Goal: Task Accomplishment & Management: Use online tool/utility

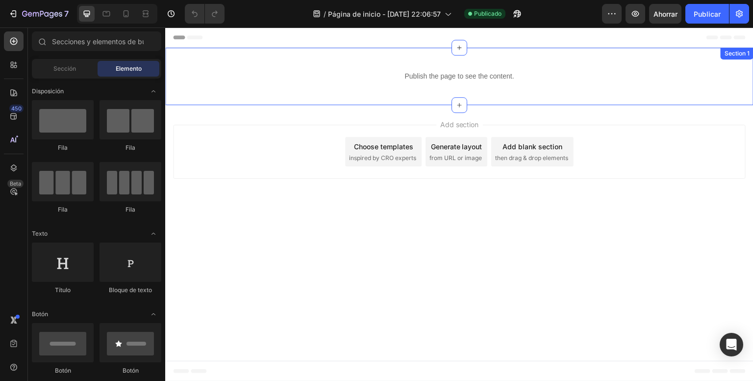
click at [417, 67] on div "Publish the page to see the content." at bounding box center [459, 76] width 589 height 26
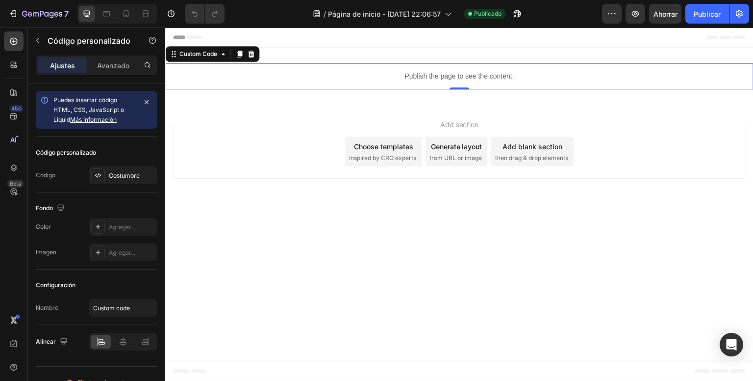
click at [406, 77] on p "Publish the page to see the content." at bounding box center [459, 76] width 589 height 10
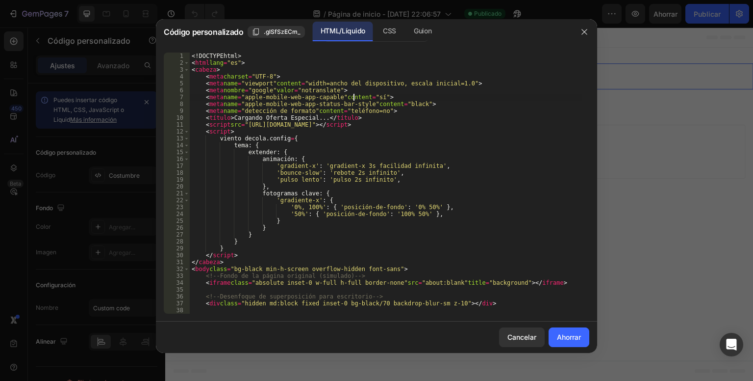
click at [353, 99] on div "<! DOCTYPE html > < html lang = "es" > < cabeza > < meta charset = "UTF-8" > < …" at bounding box center [386, 189] width 392 height 275
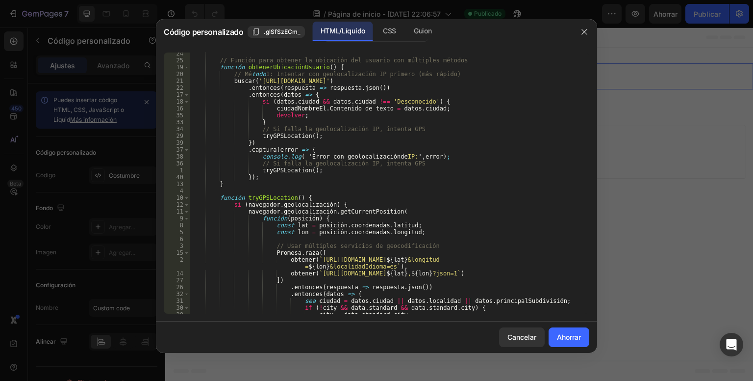
scroll to position [703, 0]
drag, startPoint x: 290, startPoint y: 155, endPoint x: 275, endPoint y: 158, distance: 16.1
click at [275, 158] on div "// Función para obtener la ubicación del usuario con múltiples métodos función …" at bounding box center [386, 187] width 392 height 275
type textarea "</body> </html>"
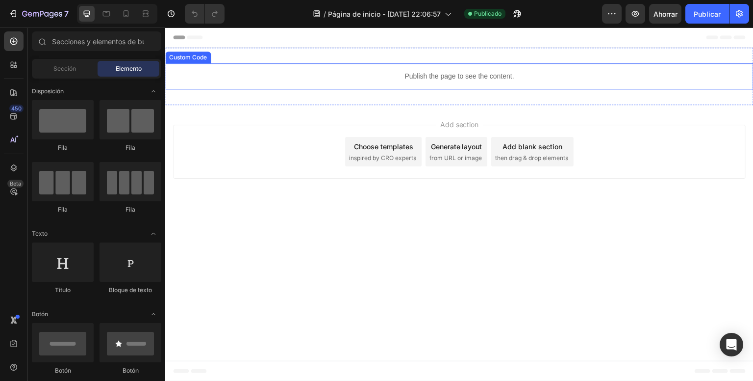
click at [416, 79] on p "Publish the page to see the content." at bounding box center [459, 76] width 589 height 10
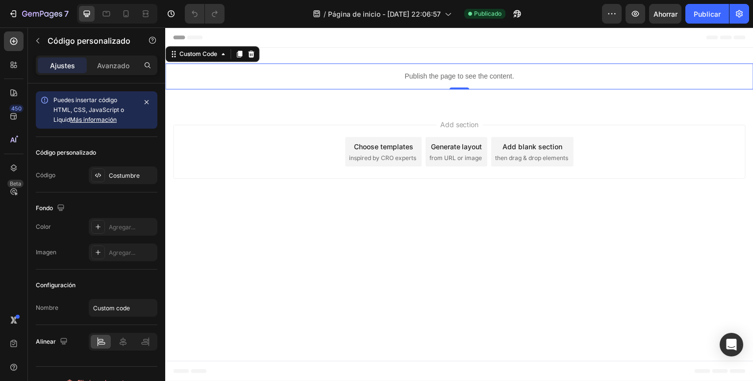
click at [416, 79] on p "Publish the page to see the content." at bounding box center [459, 76] width 589 height 10
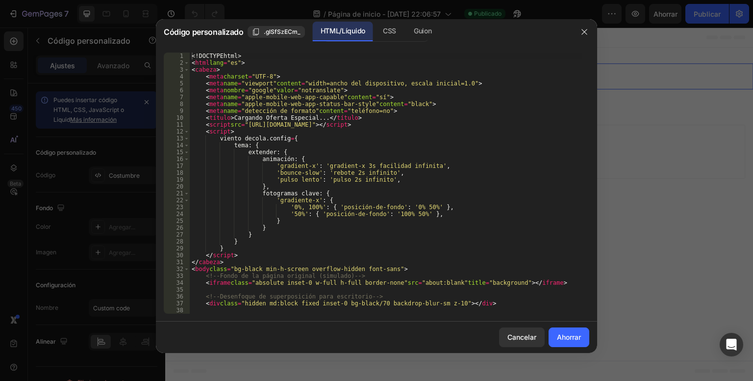
click at [390, 92] on div "<! DOCTYPE html > < html lang = "es" > < cabeza > < meta charset = "UTF-8" > < …" at bounding box center [386, 189] width 392 height 275
click at [323, 88] on div "<! DOCTYPE html > < html lang = "es" > < cabeza > < meta charset = "UTF-8" > < …" at bounding box center [386, 189] width 392 height 275
type textarea "</body> </html>"
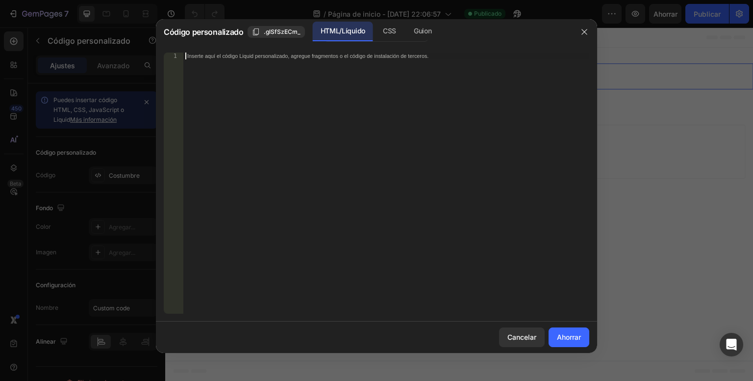
paste textarea "https://tuproductopreferido.shop/products/creatine-woman"
type textarea "h"
paste textarea "</html>"
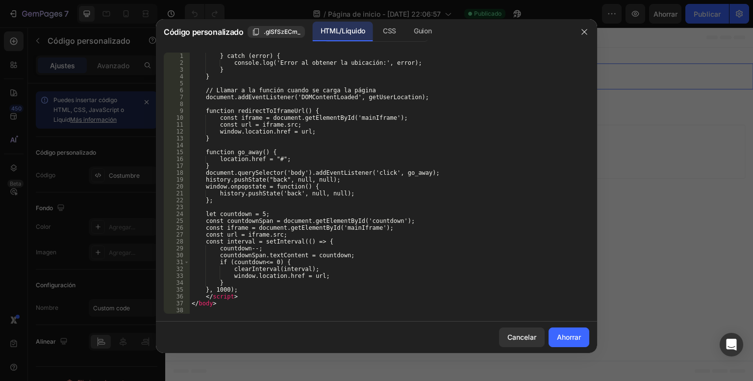
scroll to position [1538, 0]
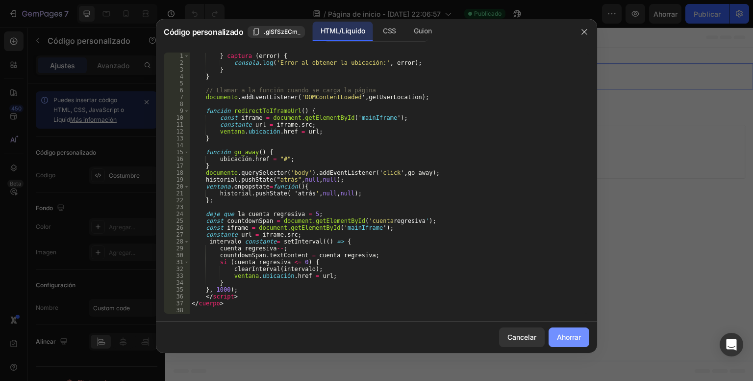
click at [577, 336] on font "Ahorrar" at bounding box center [569, 337] width 24 height 8
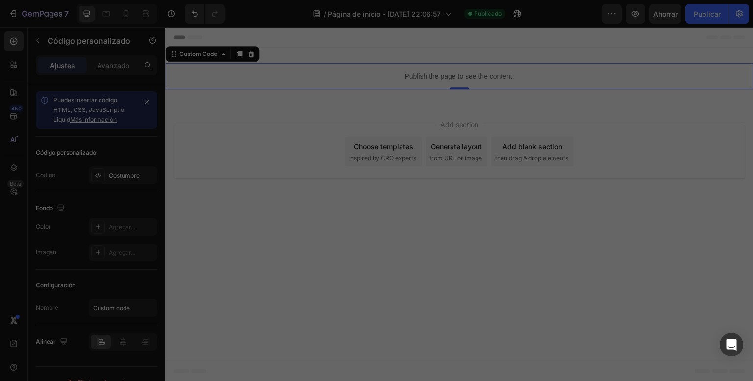
type textarea "</html>"
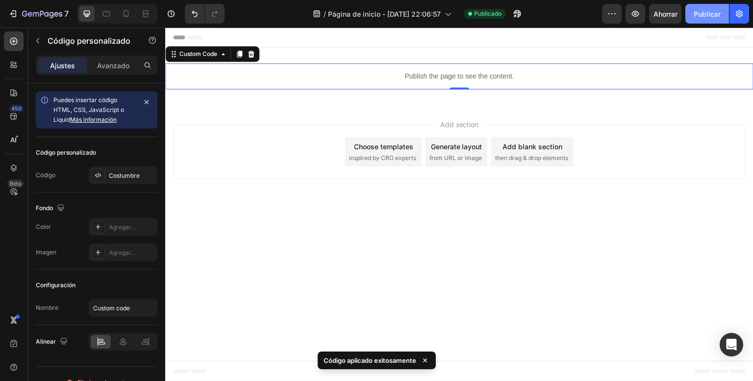
click at [696, 16] on font "Publicar" at bounding box center [707, 14] width 27 height 8
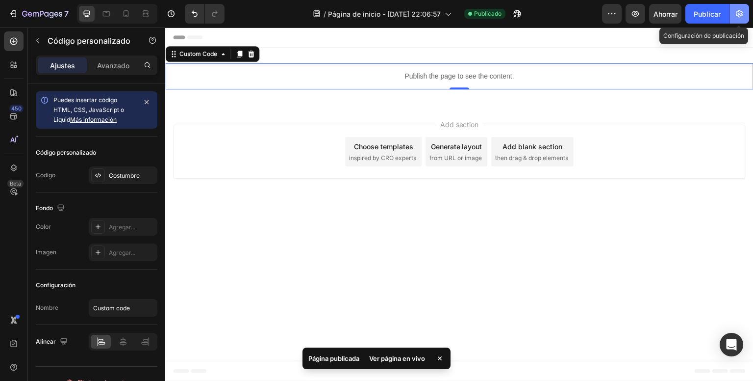
click at [740, 16] on icon "button" at bounding box center [739, 13] width 7 height 7
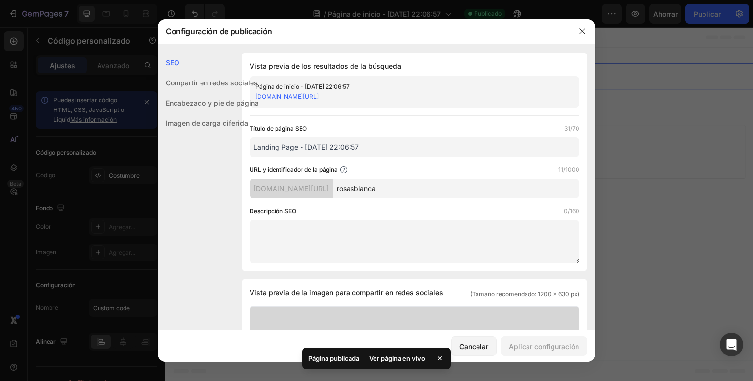
click at [382, 193] on input "rosasblanca" at bounding box center [456, 189] width 247 height 20
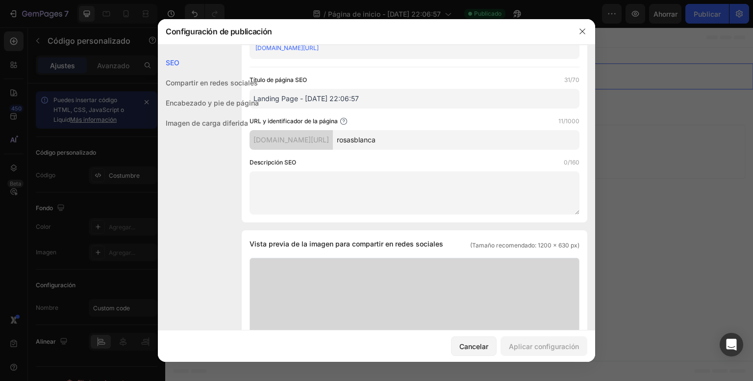
scroll to position [49, 0]
click at [328, 141] on font "itbjj4-2z.myshopify.com/pages/" at bounding box center [292, 139] width 76 height 8
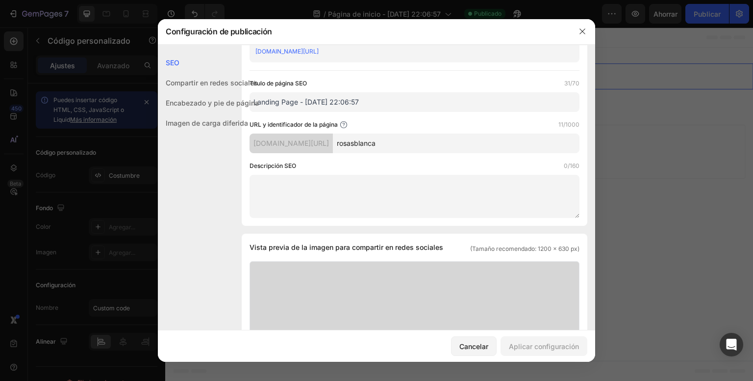
scroll to position [0, 0]
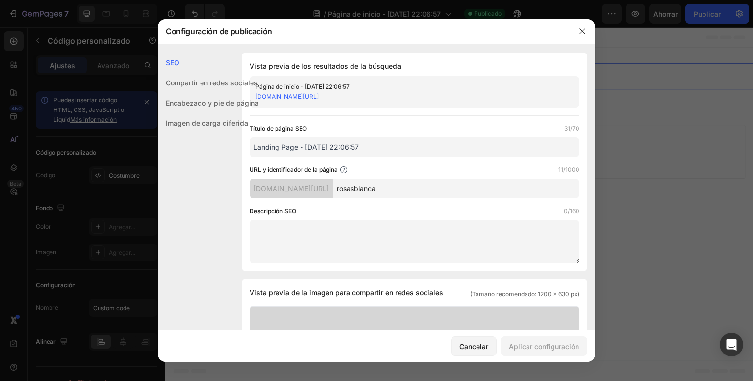
click at [319, 98] on font "itbjj4-2z.myshopify.com/pages/rosasblanca" at bounding box center [287, 96] width 63 height 7
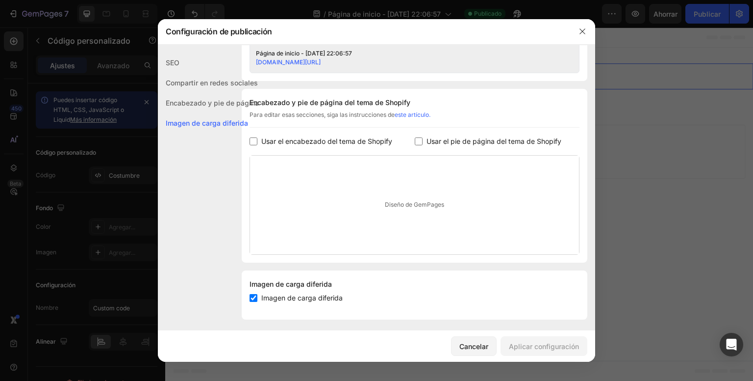
scroll to position [429, 0]
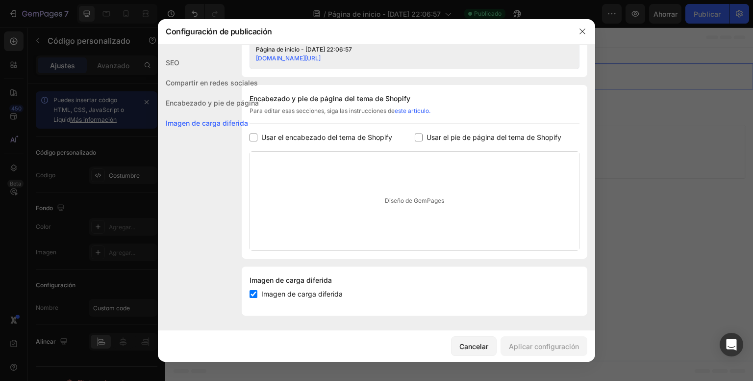
drag, startPoint x: 408, startPoint y: 57, endPoint x: 247, endPoint y: 55, distance: 160.4
click at [247, 55] on div "SEO" at bounding box center [208, 62] width 101 height 20
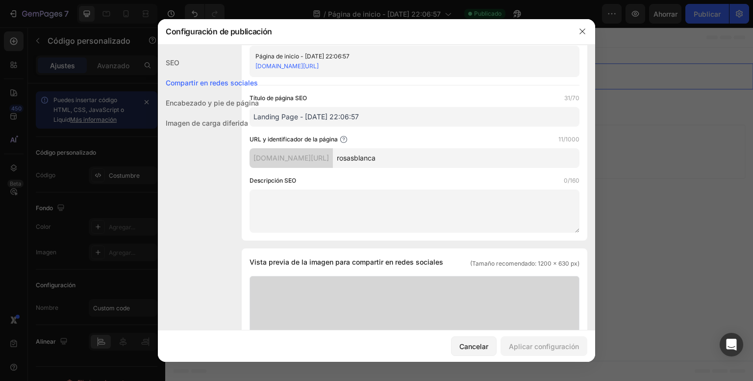
scroll to position [0, 0]
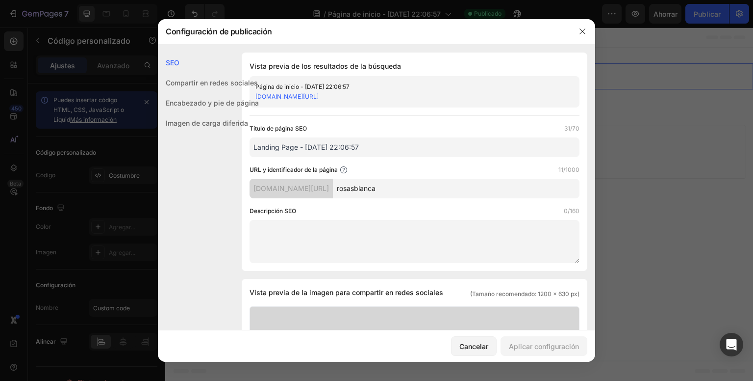
drag, startPoint x: 361, startPoint y: 101, endPoint x: 284, endPoint y: 96, distance: 76.6
click at [284, 96] on div "itbjj4-2z.myshopify.com/pages/rosasblanca" at bounding box center [407, 97] width 302 height 10
click at [412, 92] on div "itbjj4-2z.myshopify.com/pages/rosasblanca" at bounding box center [407, 97] width 302 height 10
drag, startPoint x: 398, startPoint y: 98, endPoint x: 256, endPoint y: 103, distance: 142.3
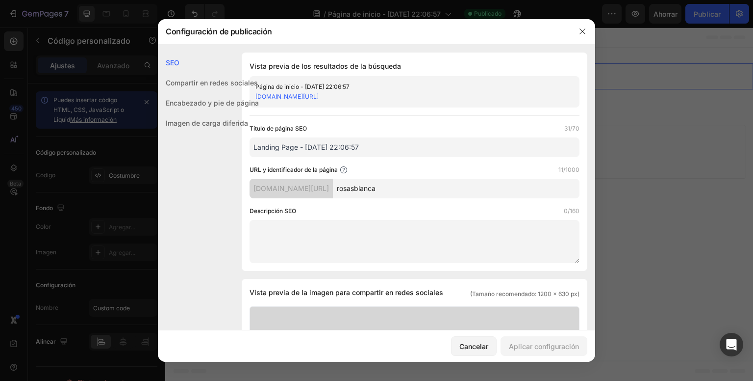
click at [253, 101] on font "Encabezado y pie de página" at bounding box center [212, 103] width 93 height 8
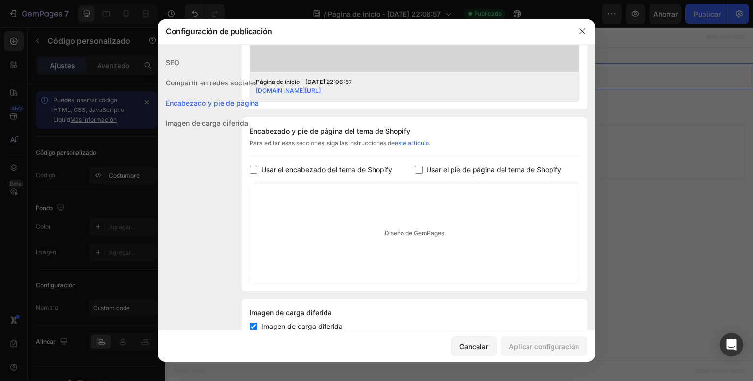
scroll to position [429, 0]
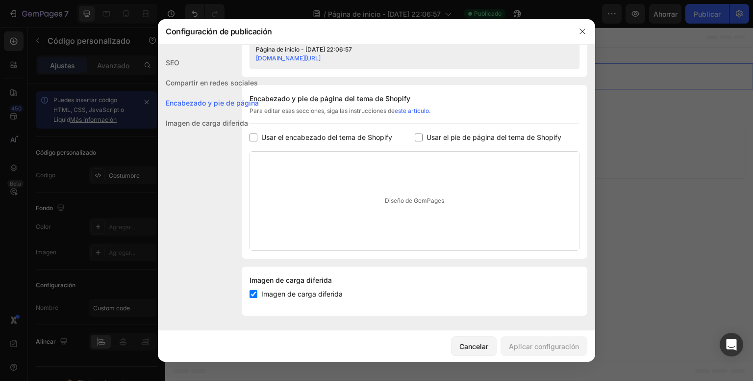
drag, startPoint x: 250, startPoint y: 60, endPoint x: 335, endPoint y: 70, distance: 85.8
click at [251, 55] on div "SEO" at bounding box center [208, 62] width 101 height 20
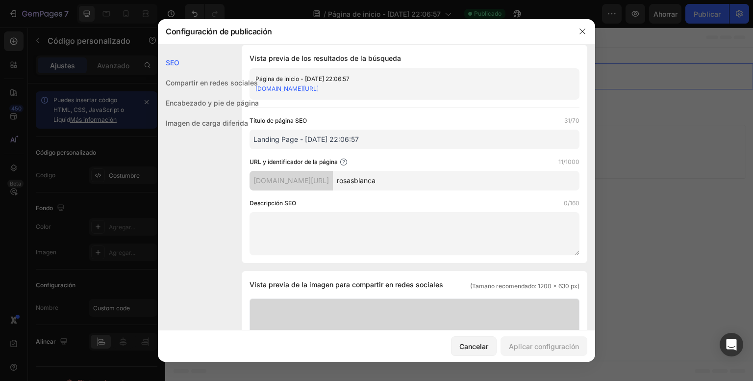
scroll to position [0, 0]
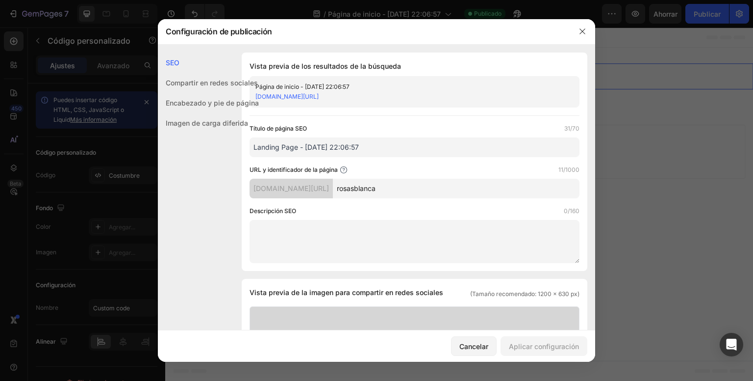
click at [293, 99] on font "itbjj4-2z.myshopify.com/pages/rosasblanca" at bounding box center [287, 96] width 63 height 7
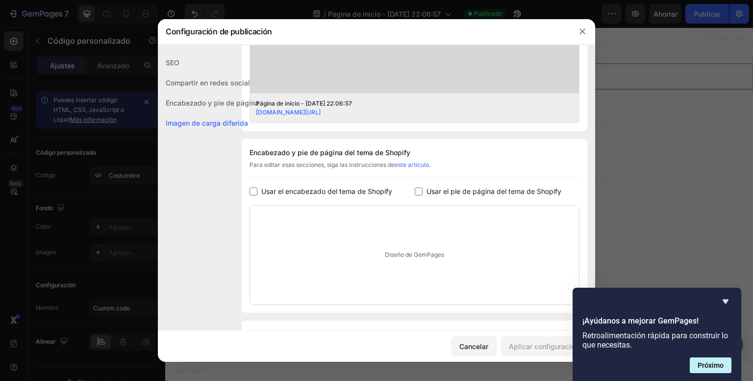
scroll to position [374, 0]
click at [580, 31] on icon "button" at bounding box center [583, 31] width 8 height 8
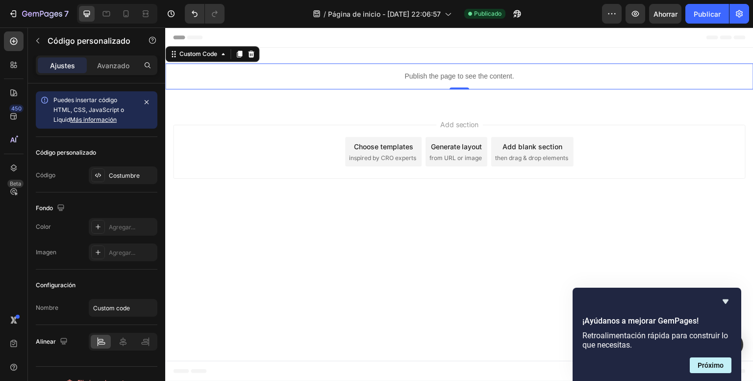
click at [436, 73] on p "Publish the page to see the content." at bounding box center [459, 76] width 589 height 10
click at [459, 75] on p "Publish the page to see the content." at bounding box center [459, 76] width 589 height 10
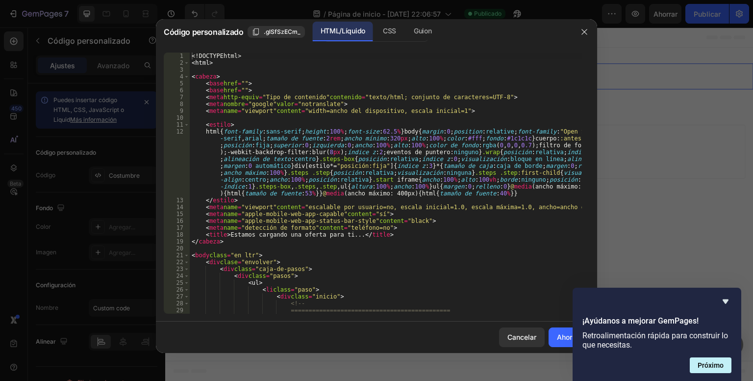
click at [573, 31] on div at bounding box center [585, 32] width 26 height 26
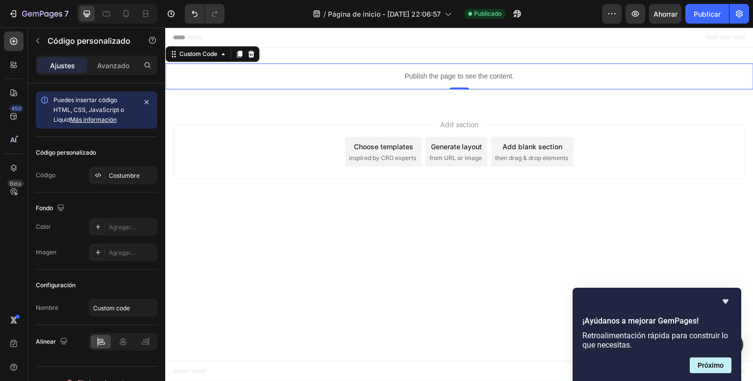
click at [581, 32] on div "Header" at bounding box center [459, 37] width 573 height 20
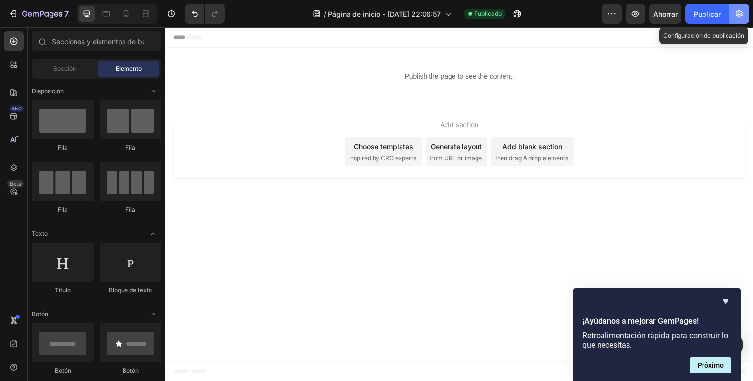
click at [731, 17] on button "button" at bounding box center [740, 14] width 20 height 20
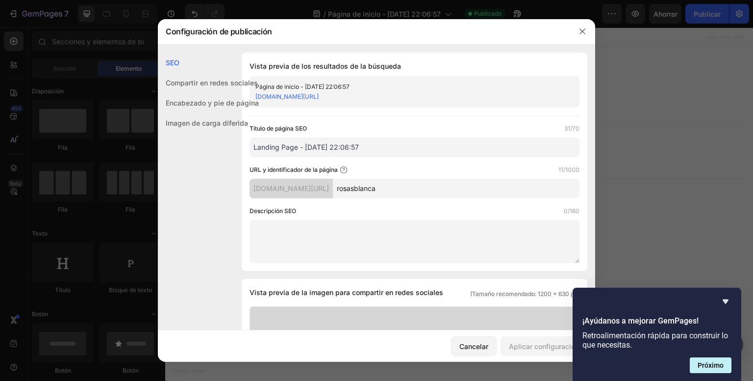
click at [319, 97] on font "itbjj4-2z.myshopify.com/pages/rosasblanca" at bounding box center [287, 96] width 63 height 7
